Goal: Information Seeking & Learning: Learn about a topic

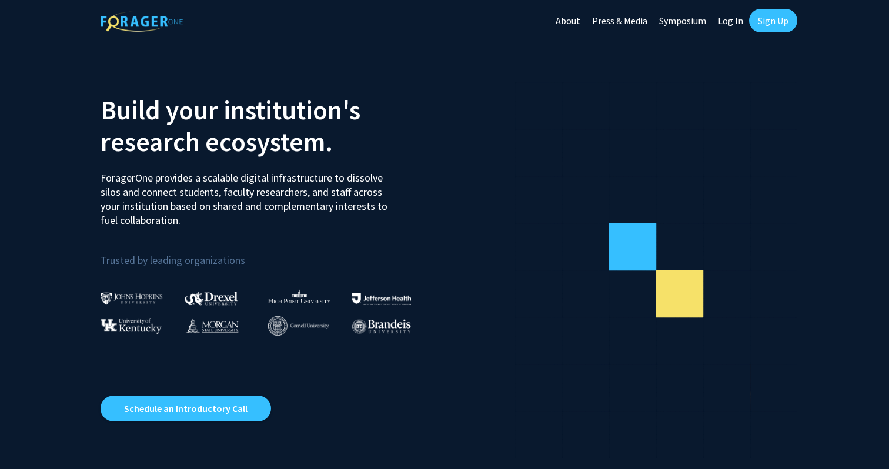
click at [730, 25] on link "Log In" at bounding box center [730, 20] width 37 height 41
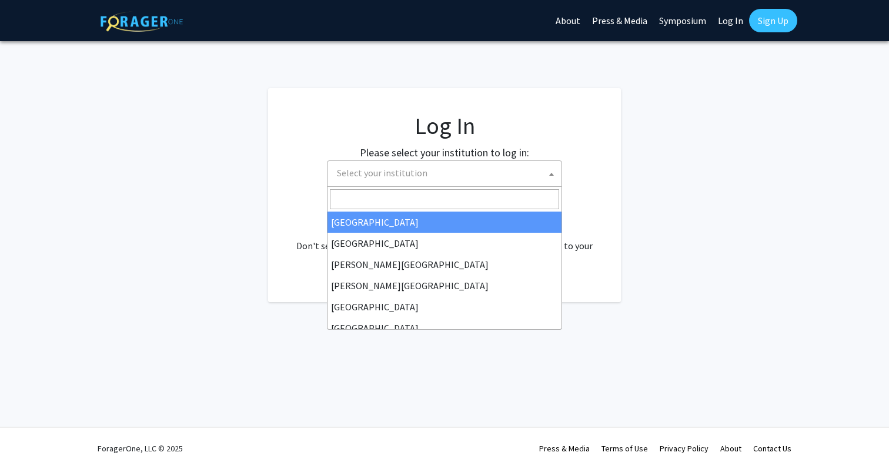
click at [476, 176] on span "Select your institution" at bounding box center [446, 173] width 229 height 24
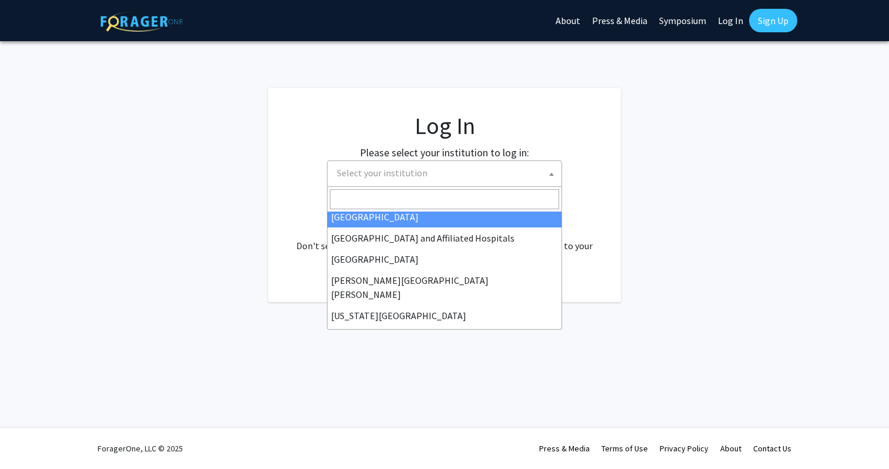
scroll to position [176, 0]
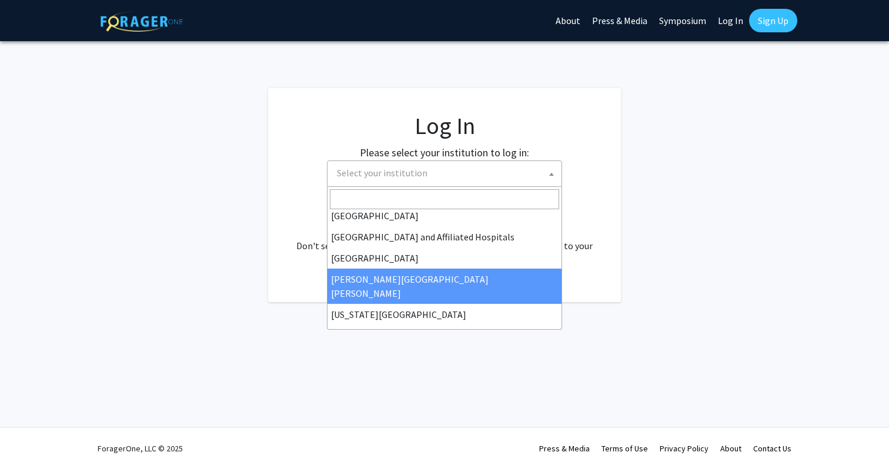
select select "1"
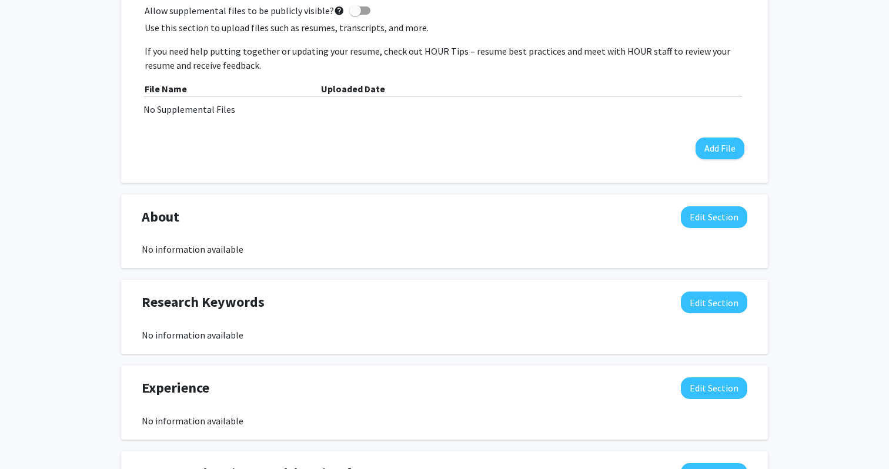
scroll to position [372, 0]
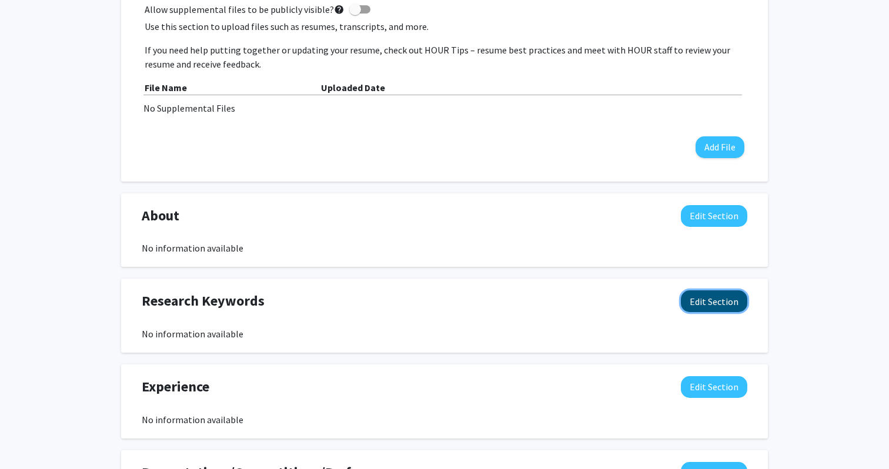
click at [692, 300] on button "Edit Section" at bounding box center [714, 301] width 66 height 22
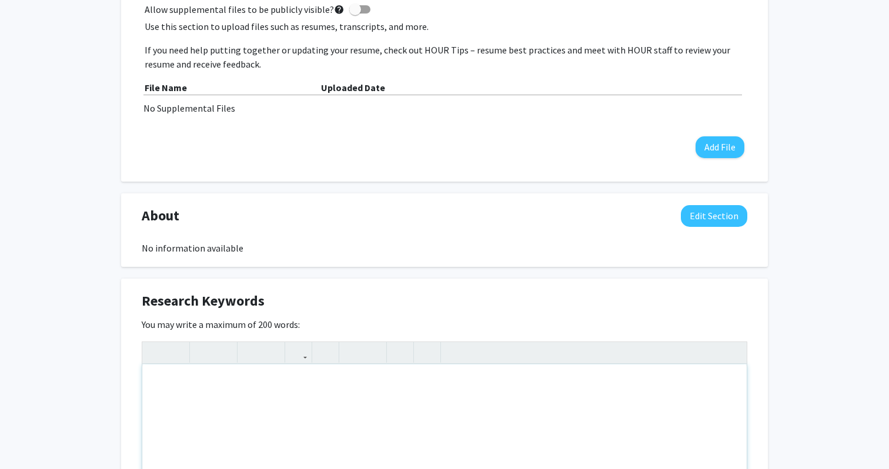
click at [469, 409] on div "Note to users with screen readers: Please deactivate our accessibility plugin f…" at bounding box center [444, 452] width 604 height 176
type textarea "<p>nueur</p>"
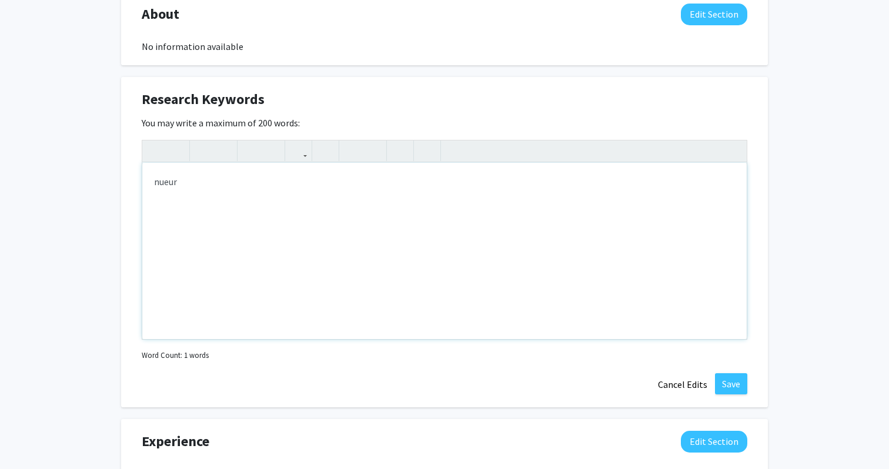
scroll to position [573, 0]
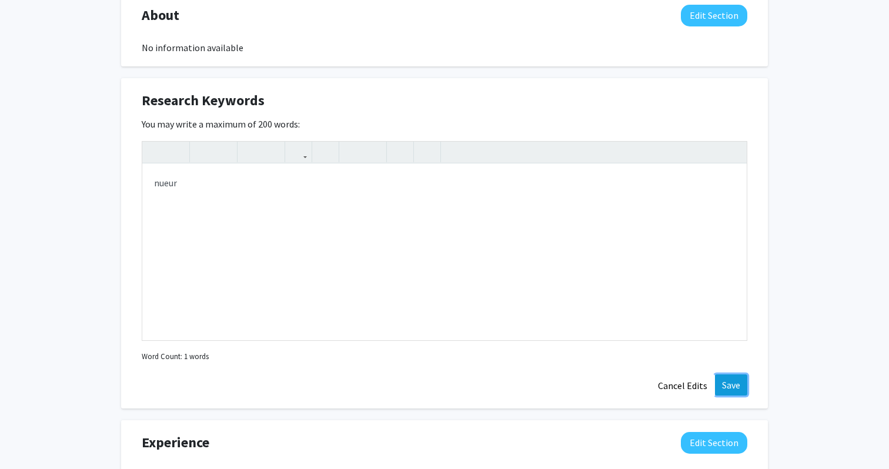
click at [735, 380] on button "Save" at bounding box center [731, 384] width 32 height 21
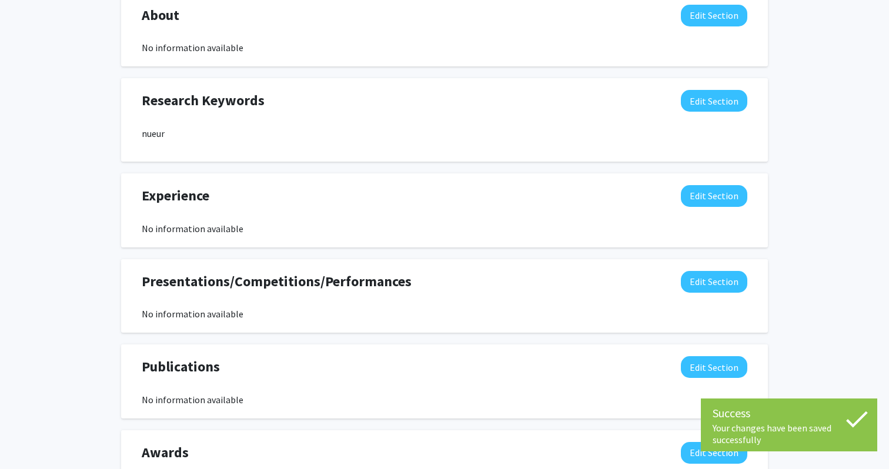
scroll to position [0, 0]
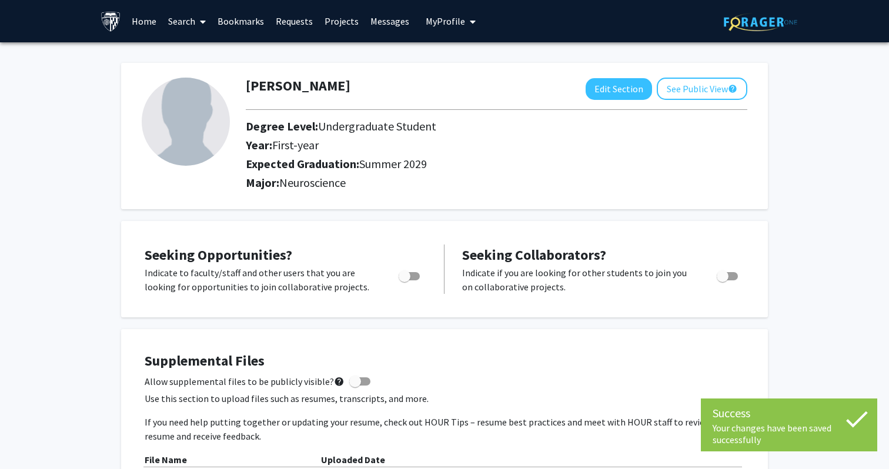
click at [187, 18] on link "Search" at bounding box center [186, 21] width 49 height 41
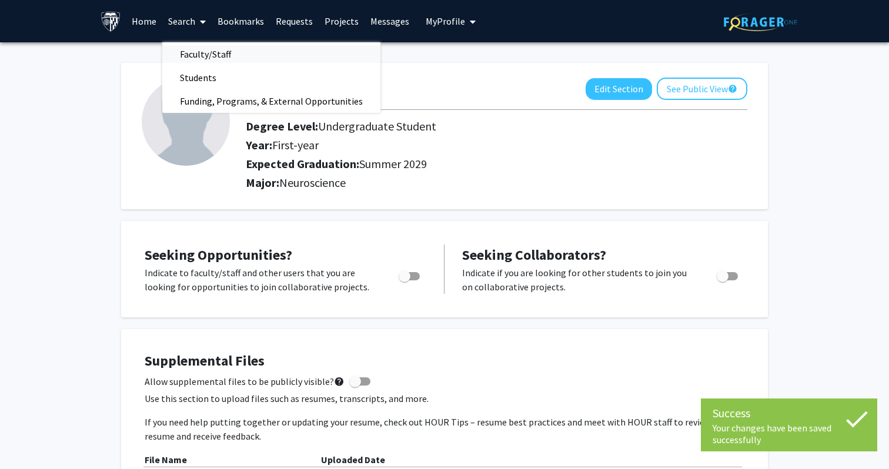
click at [201, 49] on span "Faculty/Staff" at bounding box center [205, 54] width 86 height 24
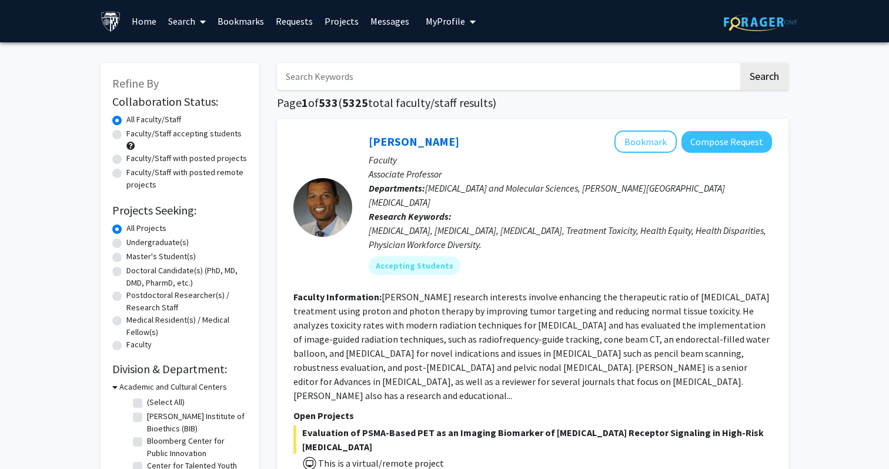
click at [344, 73] on input "Search Keywords" at bounding box center [507, 76] width 461 height 27
type input "neuro"
click at [740, 63] on button "Search" at bounding box center [764, 76] width 48 height 27
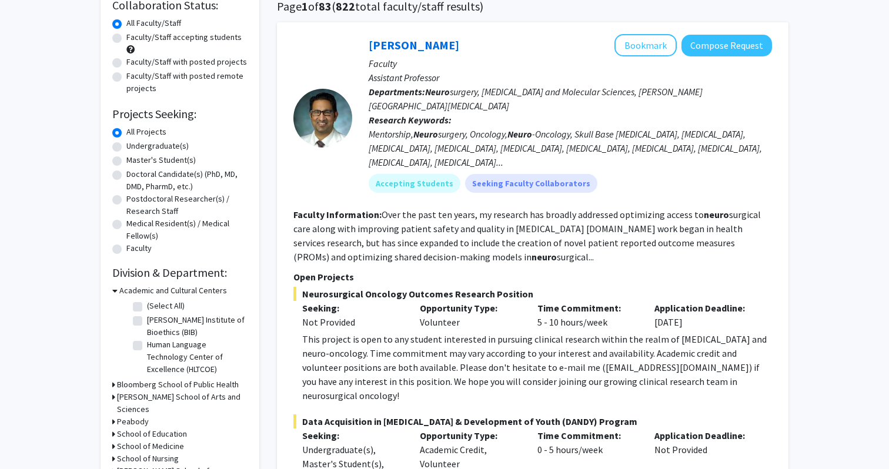
scroll to position [96, 0]
drag, startPoint x: 447, startPoint y: 230, endPoint x: 509, endPoint y: 229, distance: 61.7
click at [509, 229] on fg-read-more "Over the past ten years, my research has broadly addressed optimizing access to…" at bounding box center [526, 236] width 467 height 54
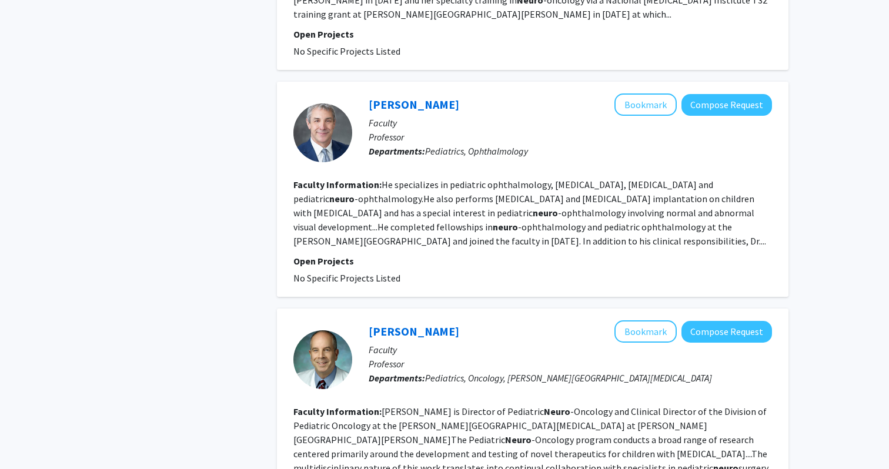
scroll to position [2525, 0]
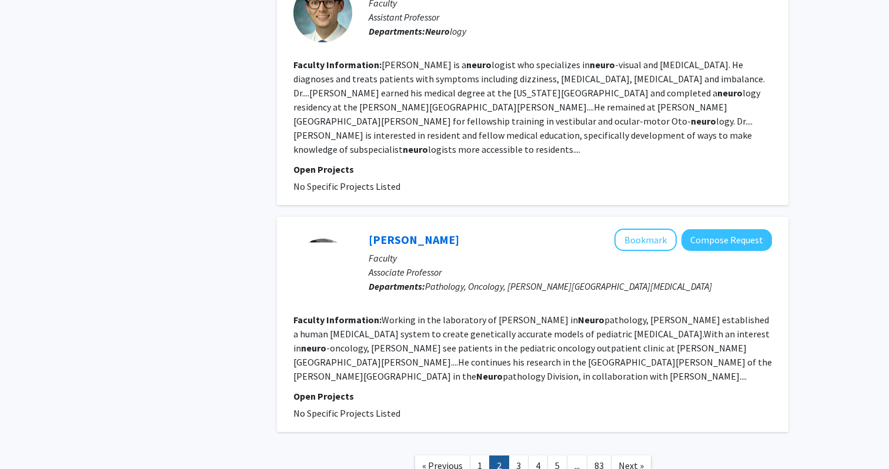
scroll to position [1980, 0]
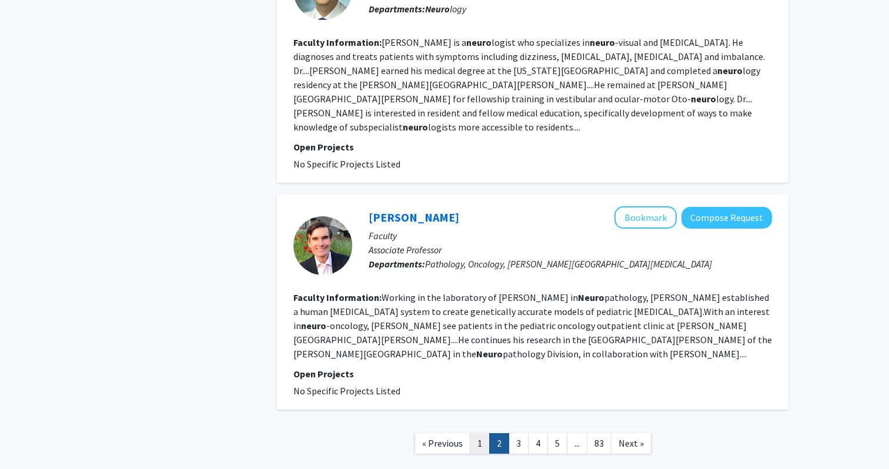
click at [477, 433] on link "1" at bounding box center [480, 443] width 20 height 21
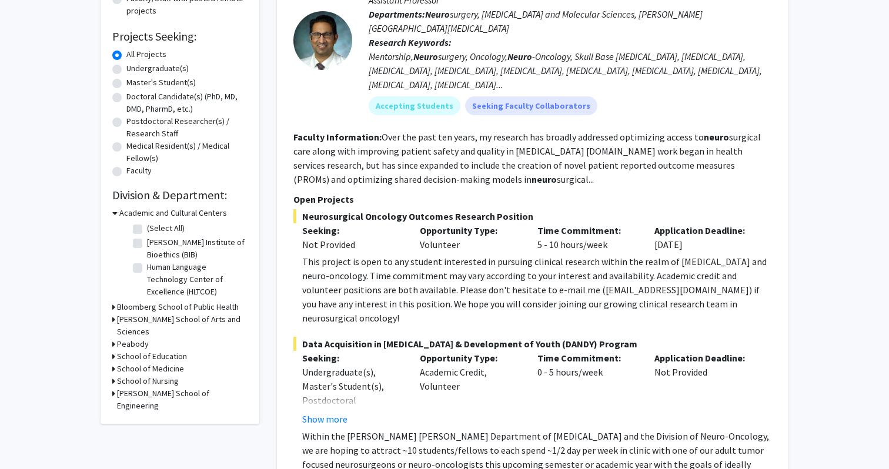
scroll to position [175, 0]
click at [459, 178] on fg-read-more "Over the past ten years, my research has broadly addressed optimizing access to…" at bounding box center [526, 157] width 467 height 54
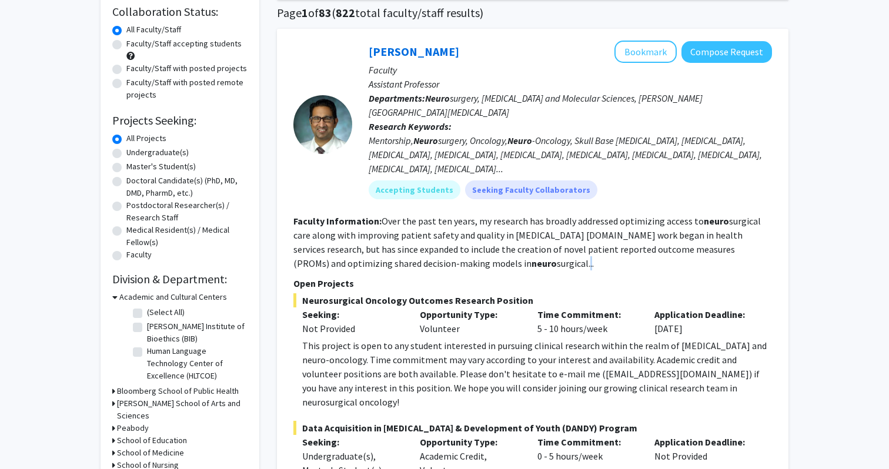
scroll to position [88, 0]
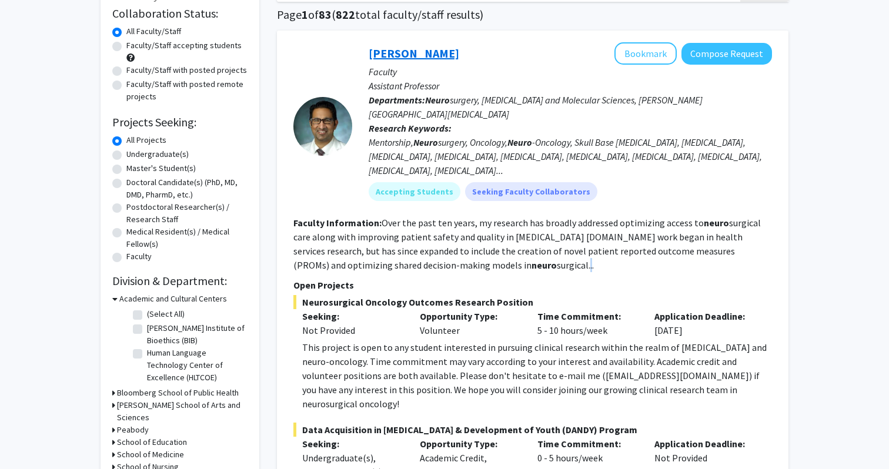
click at [420, 47] on link "[PERSON_NAME]" at bounding box center [414, 53] width 91 height 15
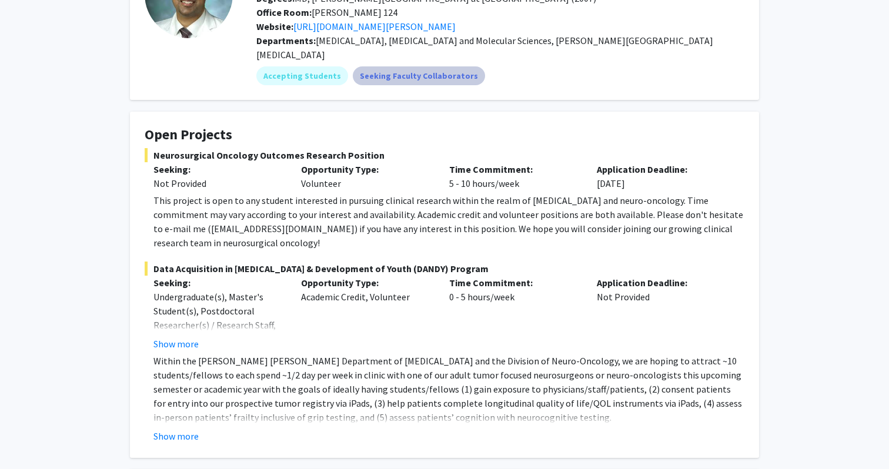
scroll to position [118, 0]
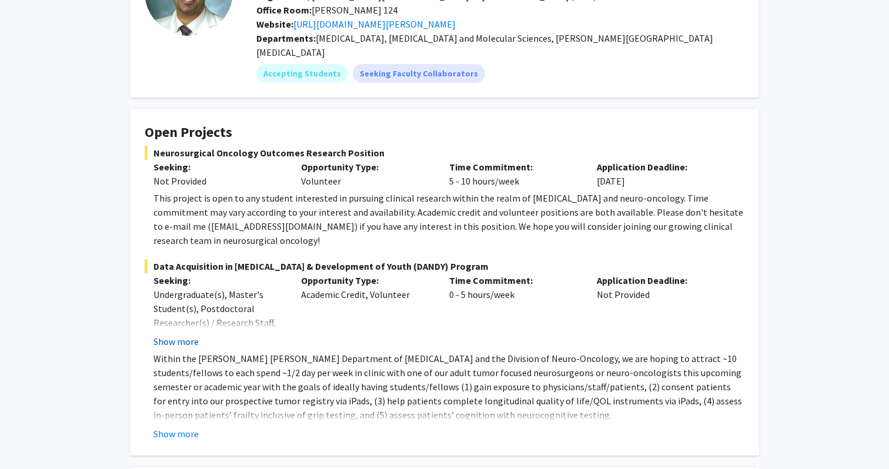
click at [190, 334] on button "Show more" at bounding box center [175, 341] width 45 height 14
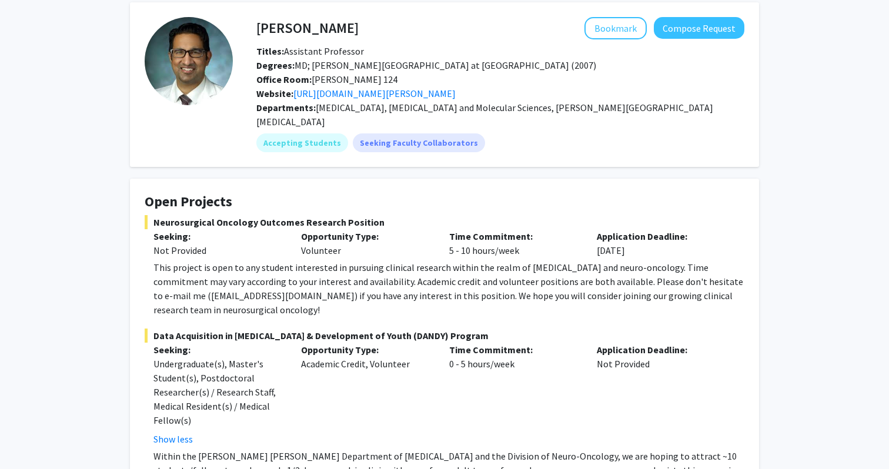
scroll to position [49, 0]
drag, startPoint x: 256, startPoint y: 25, endPoint x: 342, endPoint y: 22, distance: 85.9
click at [342, 22] on h4 "[PERSON_NAME]" at bounding box center [307, 27] width 102 height 22
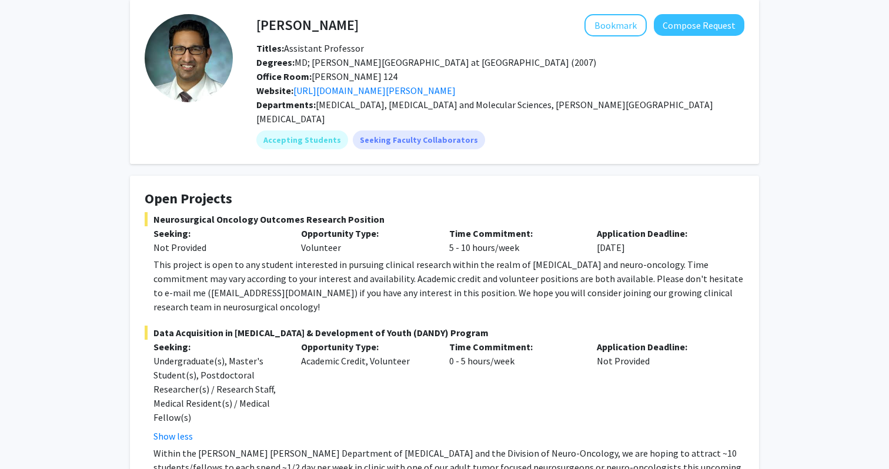
scroll to position [51, 0]
